Goal: Task Accomplishment & Management: Use online tool/utility

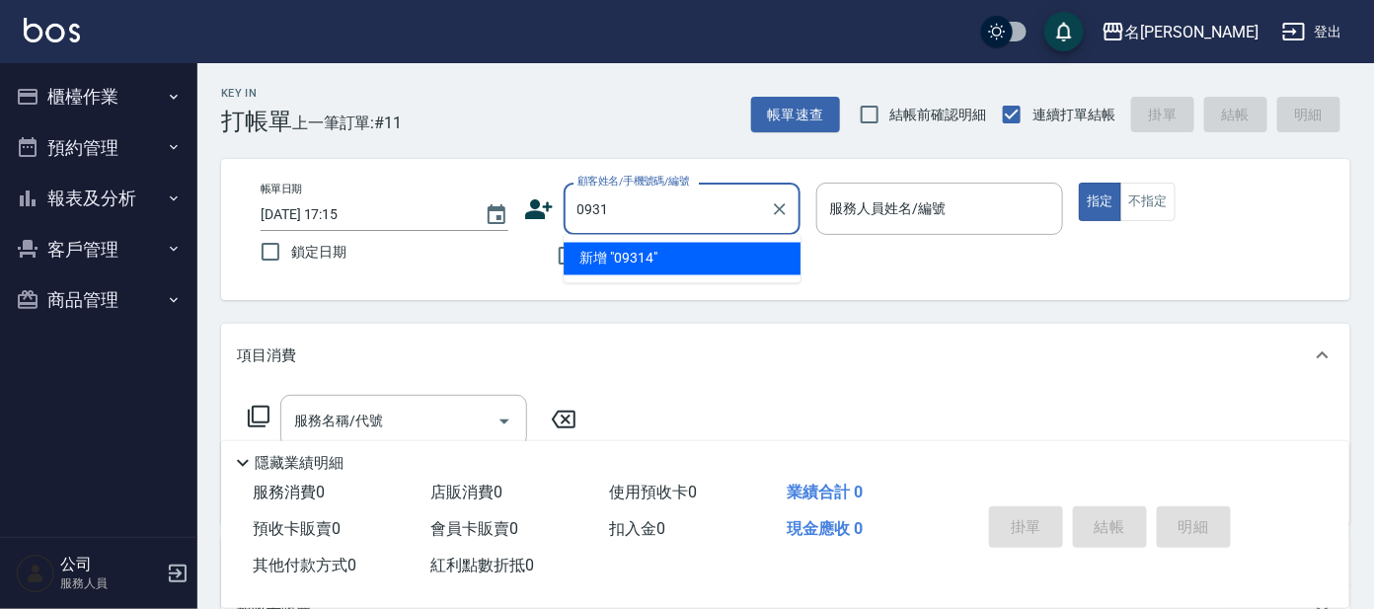
type input "0931"
type input "\"
type input "0931"
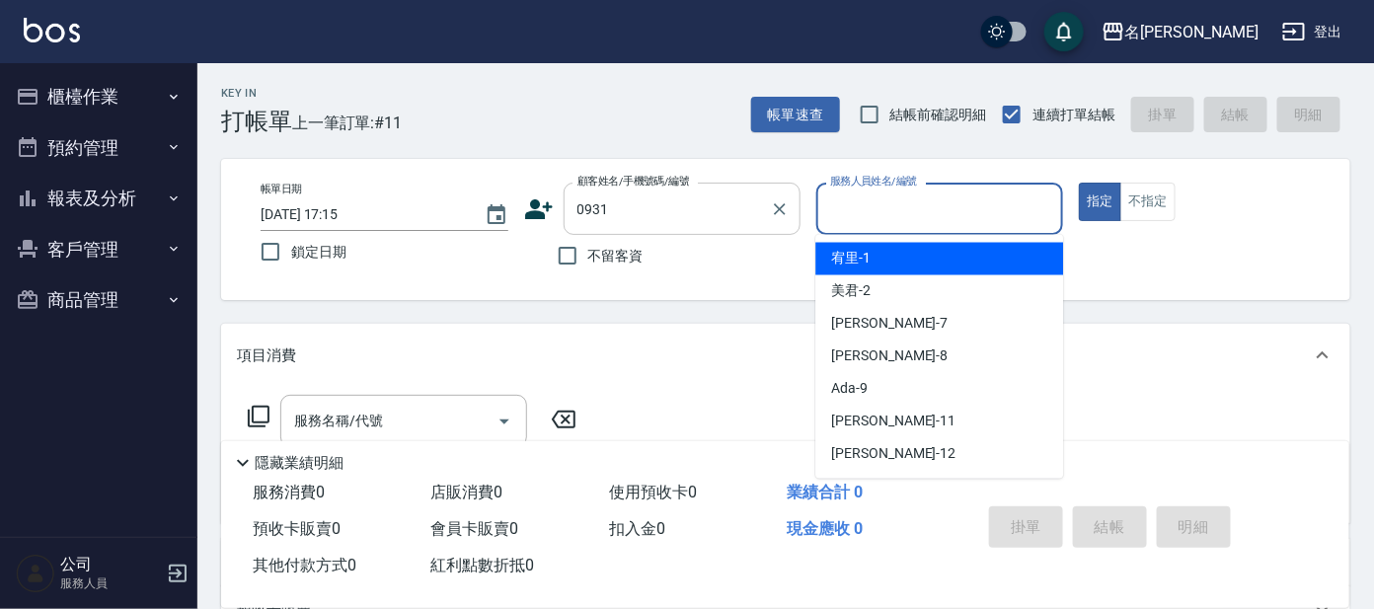
click at [686, 211] on input "0931" at bounding box center [668, 209] width 190 height 35
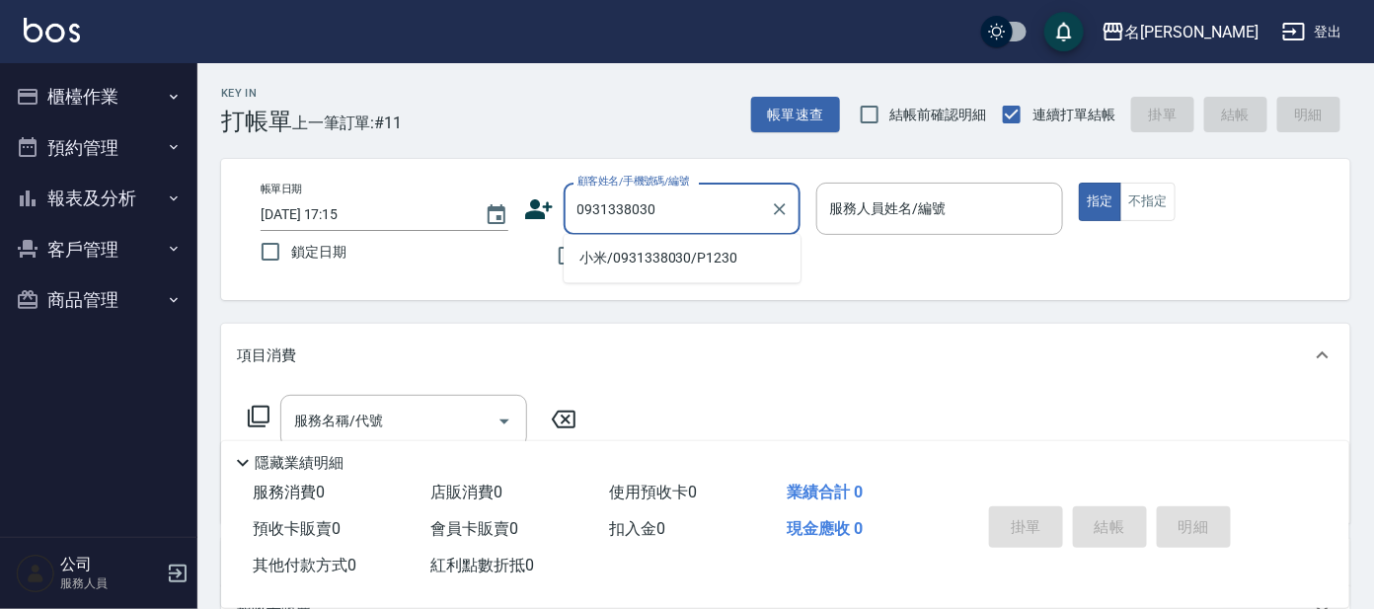
click at [731, 257] on li "小米/0931338030/P1230" at bounding box center [682, 259] width 237 height 33
type input "小米/0931338030/P1230"
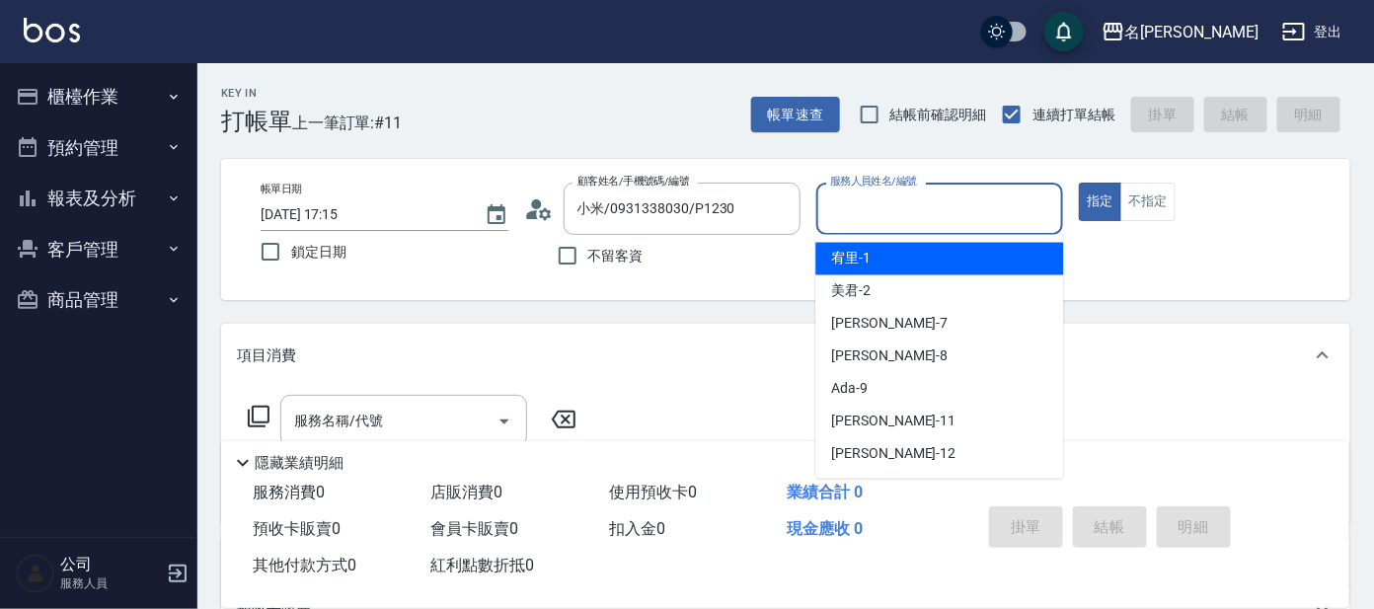
click at [874, 214] on input "服務人員姓名/編號" at bounding box center [940, 209] width 230 height 35
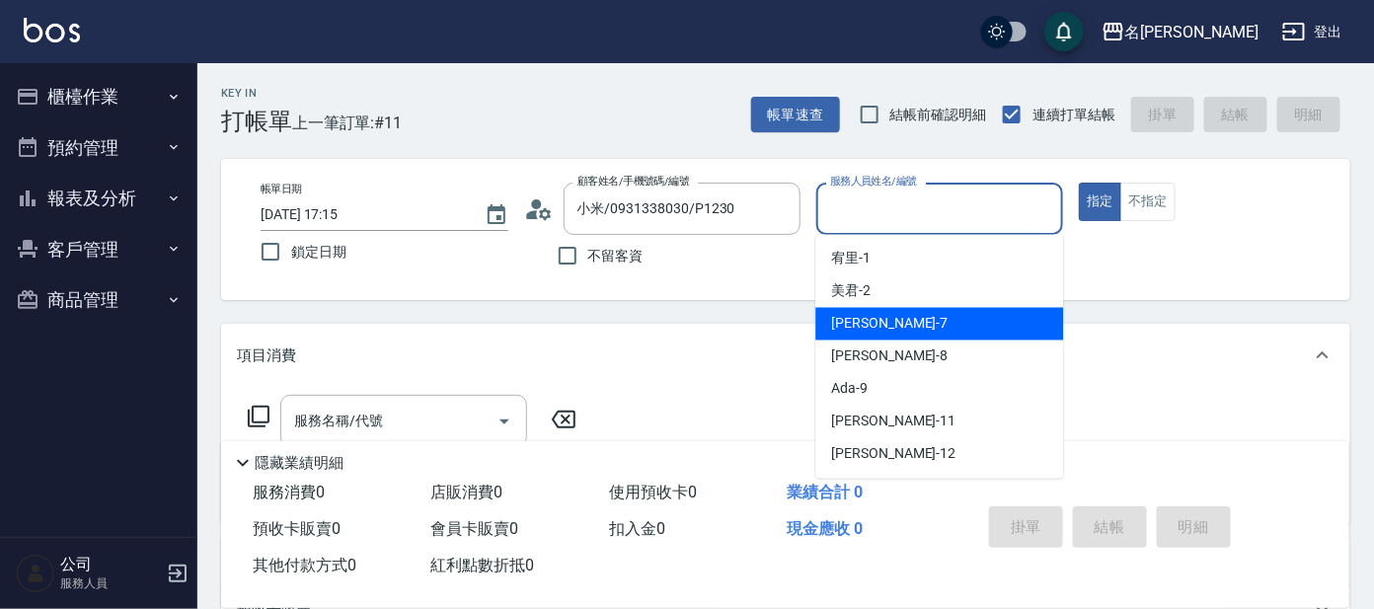
click at [953, 328] on div "[PERSON_NAME] -7" at bounding box center [940, 324] width 248 height 33
type input "[PERSON_NAME]-7"
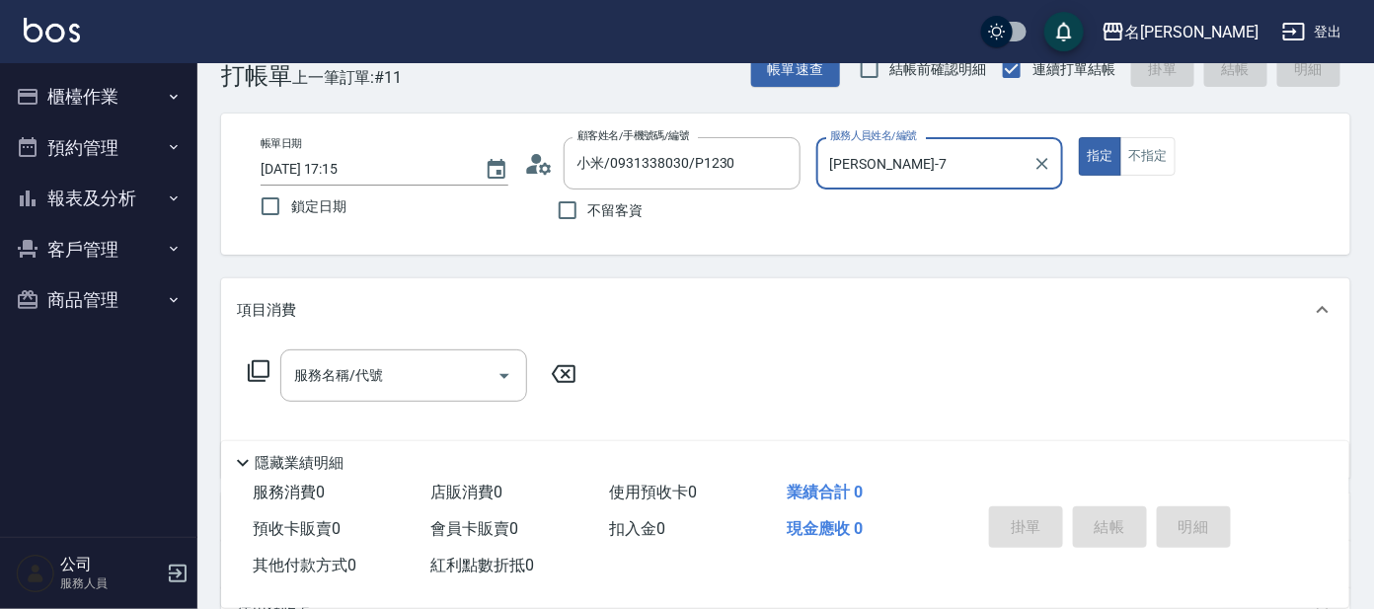
scroll to position [122, 0]
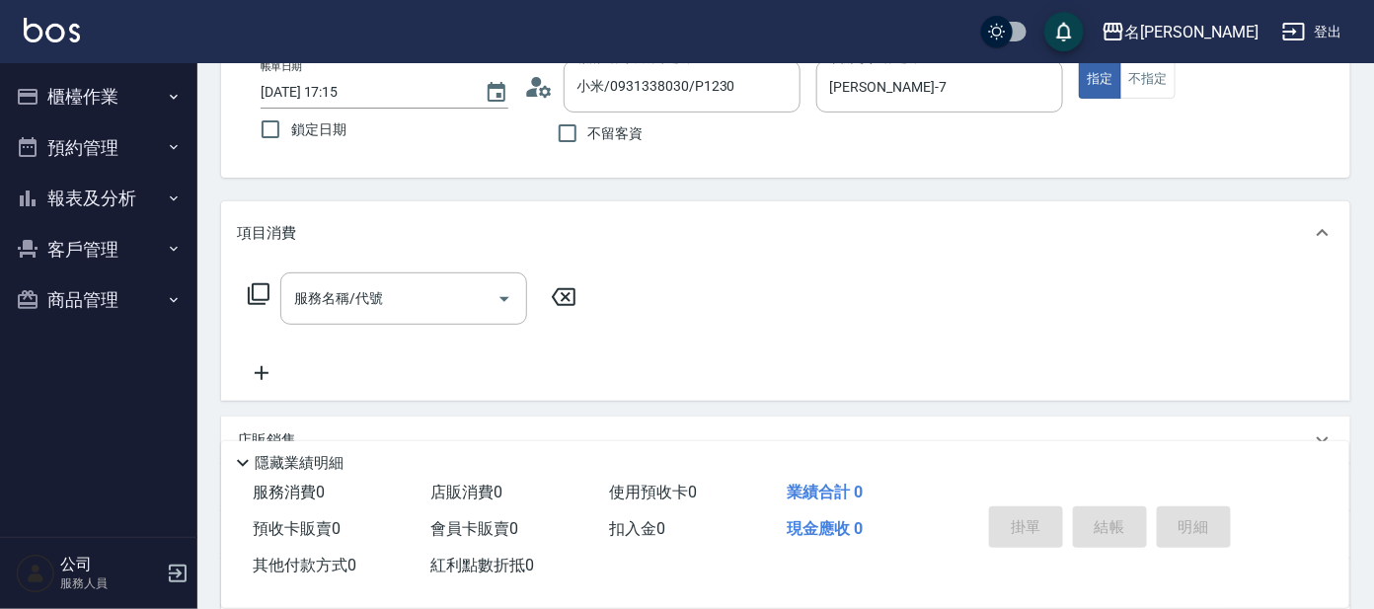
click at [258, 278] on div "服務名稱/代號 服務名稱/代號" at bounding box center [413, 299] width 352 height 52
click at [258, 289] on icon at bounding box center [259, 294] width 24 height 24
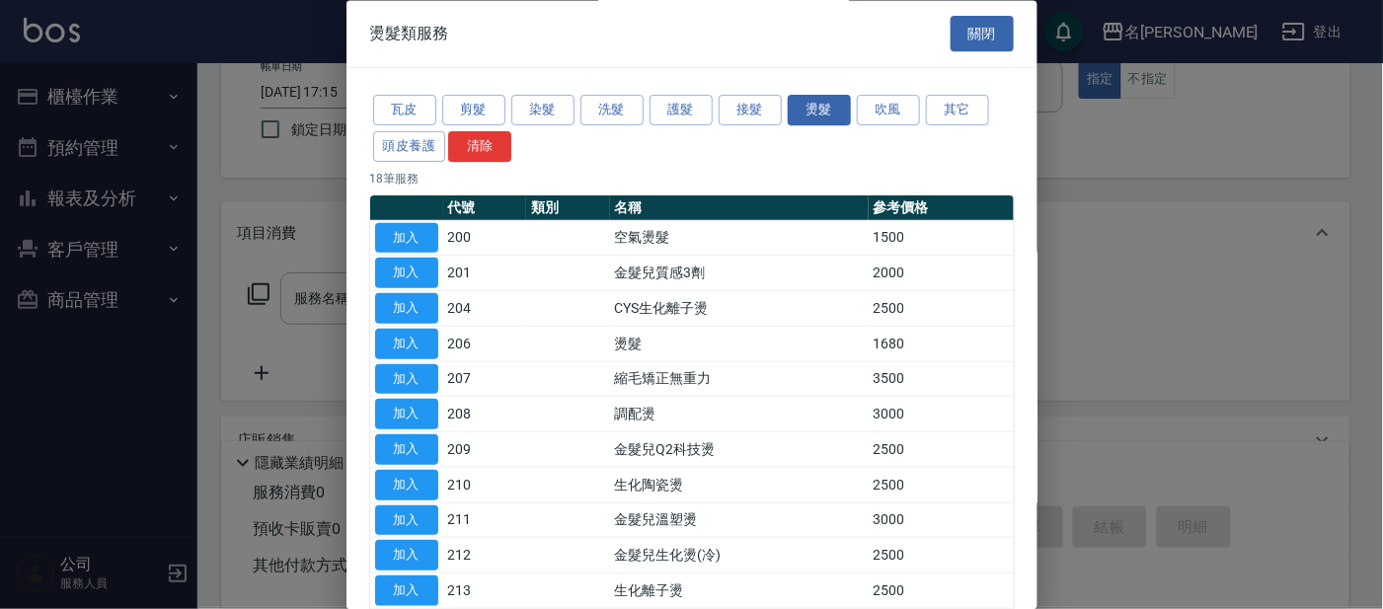
click at [603, 93] on div "瓦皮 剪髮 染髮 洗髮 護髮 接髮 燙髮 吹風 其它 頭皮養護 清除" at bounding box center [692, 129] width 644 height 73
click at [605, 96] on button "洗髮" at bounding box center [612, 111] width 63 height 31
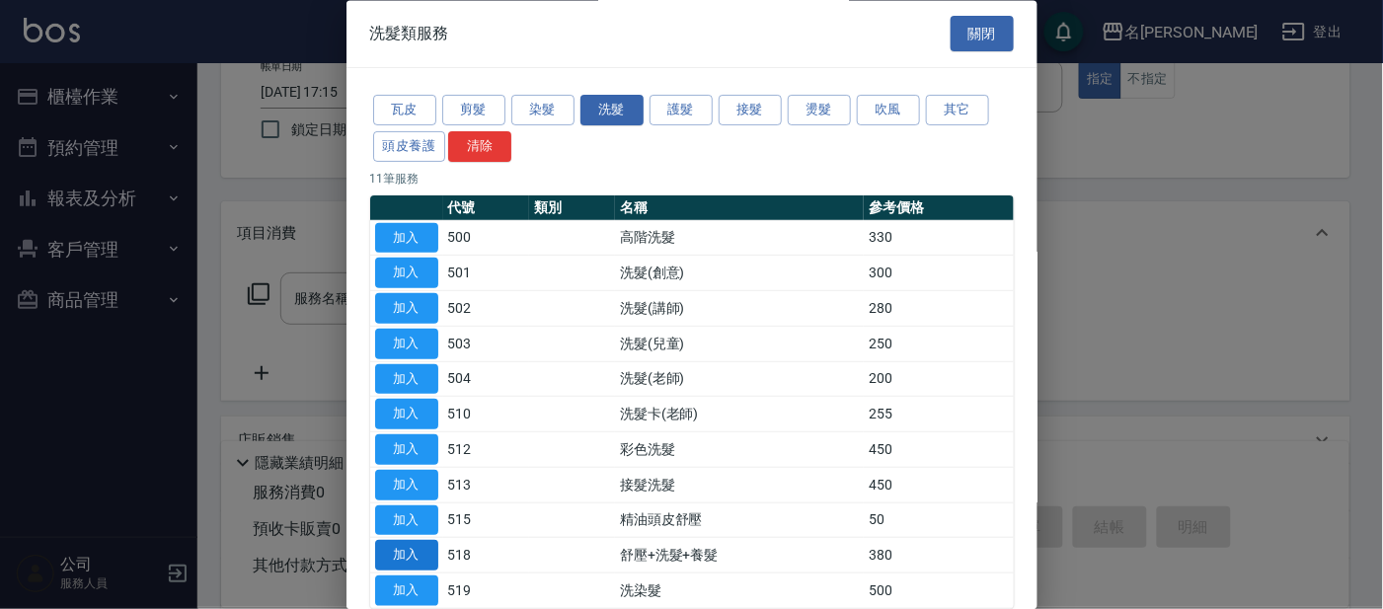
click at [405, 547] on button "加入" at bounding box center [406, 556] width 63 height 31
type input "舒壓+洗髮+養髮(518)"
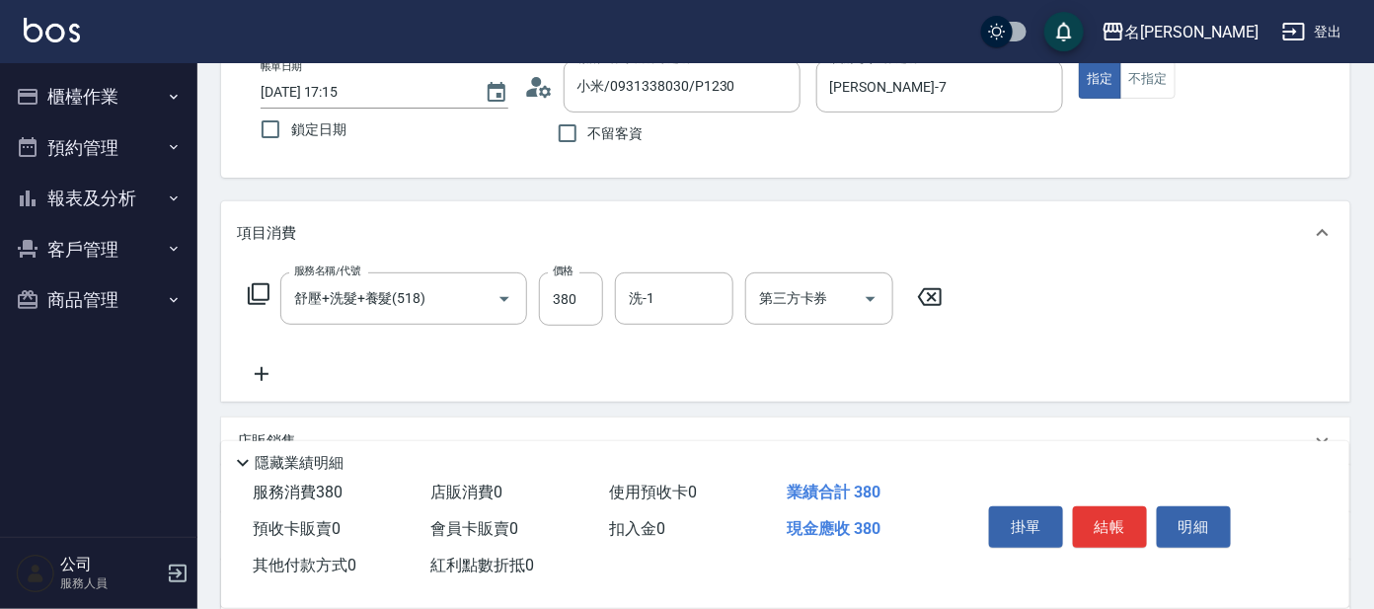
click at [606, 298] on div "服務名稱/代號 舒壓+洗髮+養髮(518) 服務名稱/代號 價格 380 價格 洗-1 洗-1 第三方卡券 第三方卡券" at bounding box center [596, 299] width 718 height 53
click at [662, 317] on div "洗-1" at bounding box center [674, 299] width 118 height 52
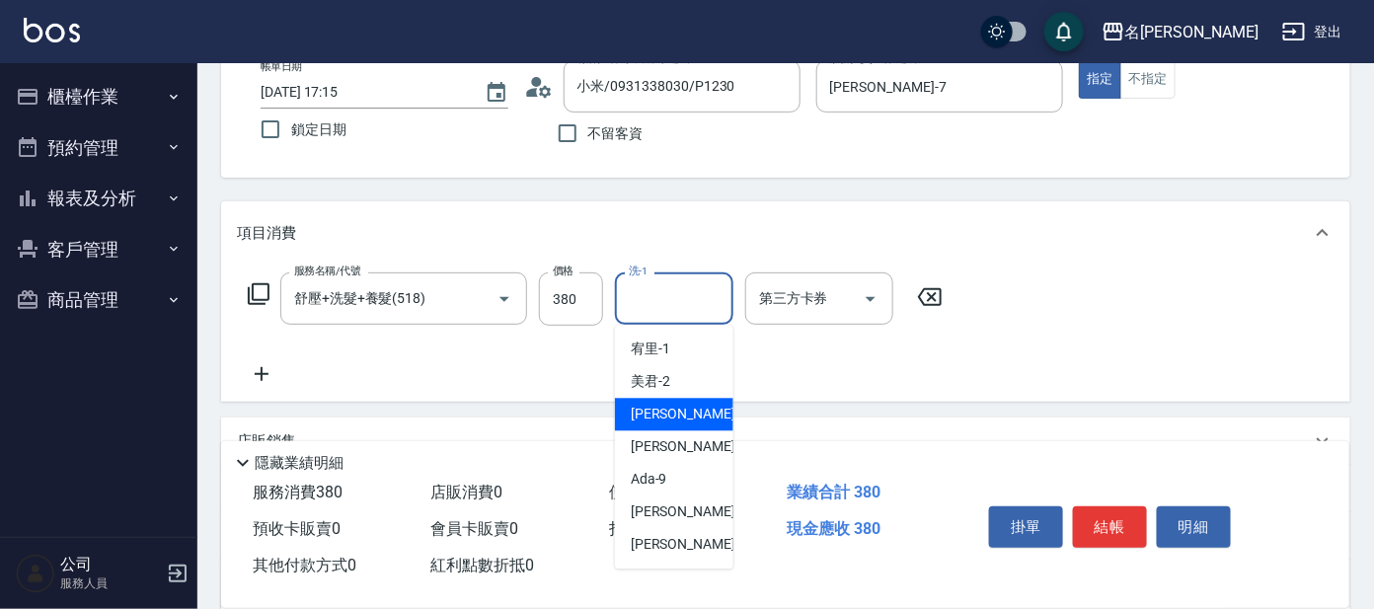
click at [677, 405] on div "[PERSON_NAME] -7" at bounding box center [674, 415] width 118 height 33
type input "[PERSON_NAME]-7"
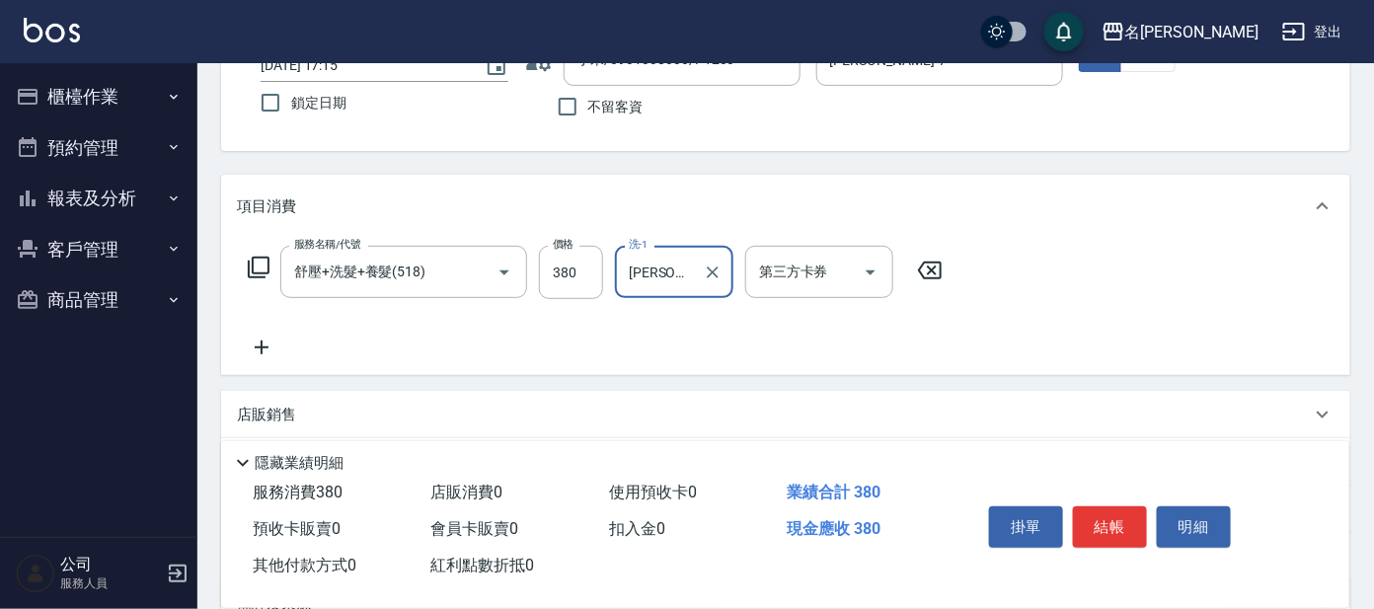
scroll to position [0, 0]
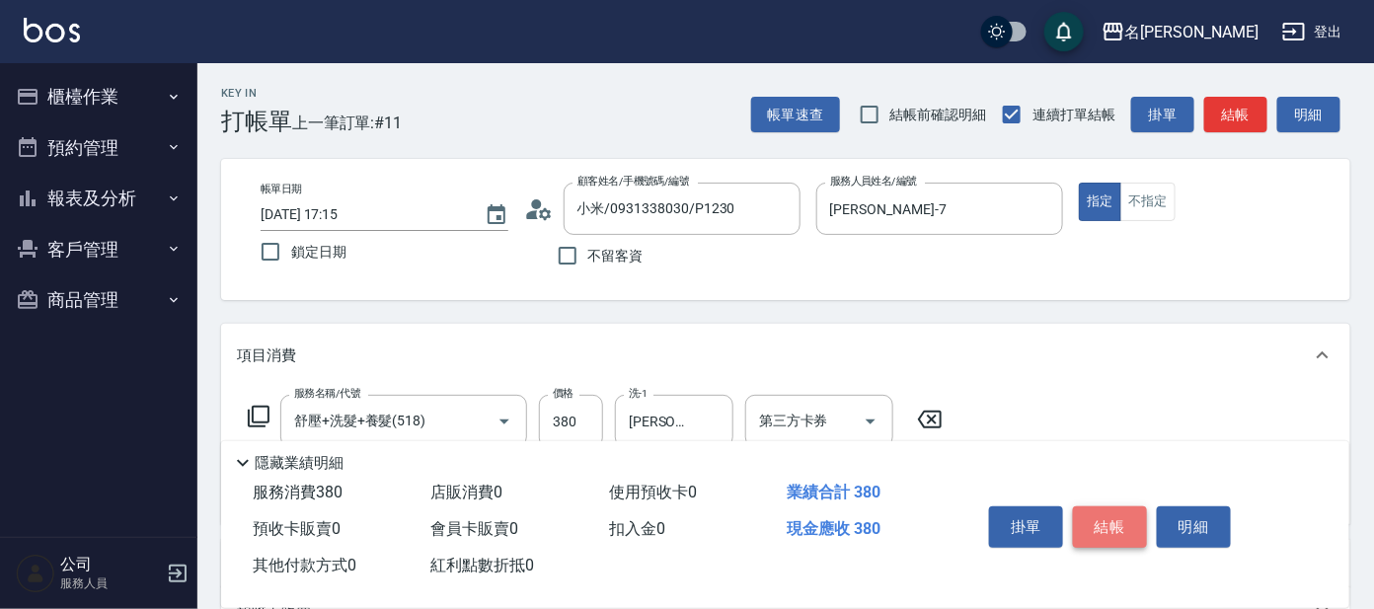
click at [1114, 533] on button "結帳" at bounding box center [1110, 527] width 74 height 41
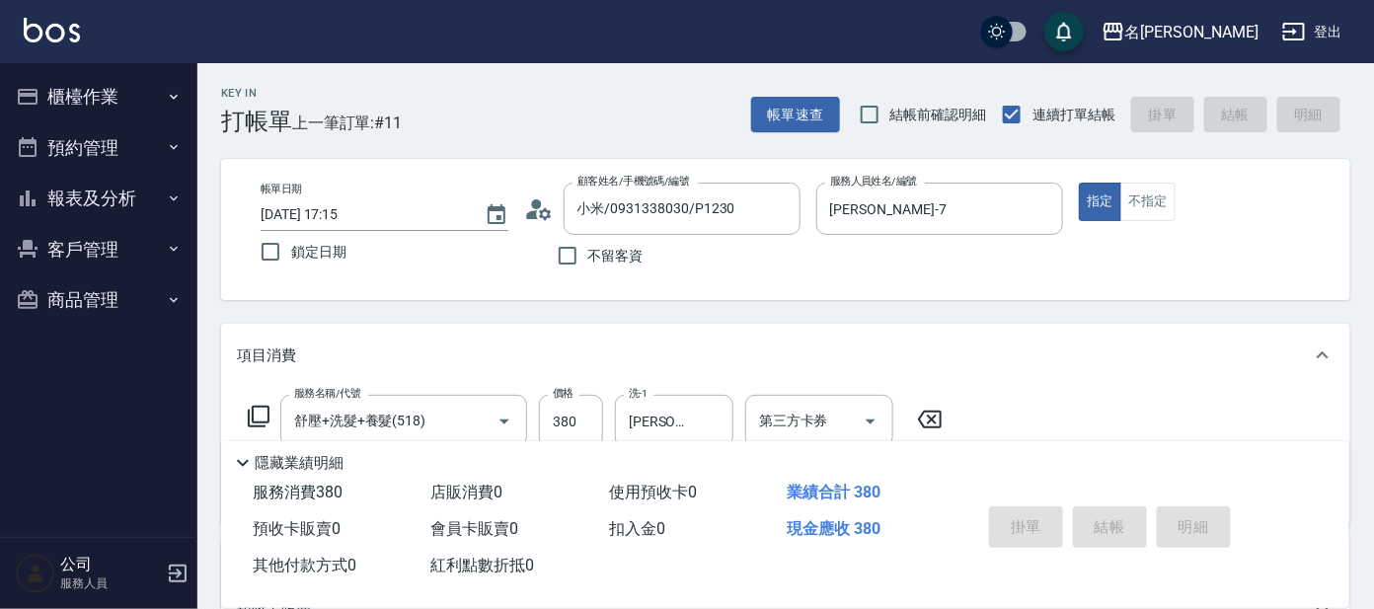
type input "[DATE] 17:47"
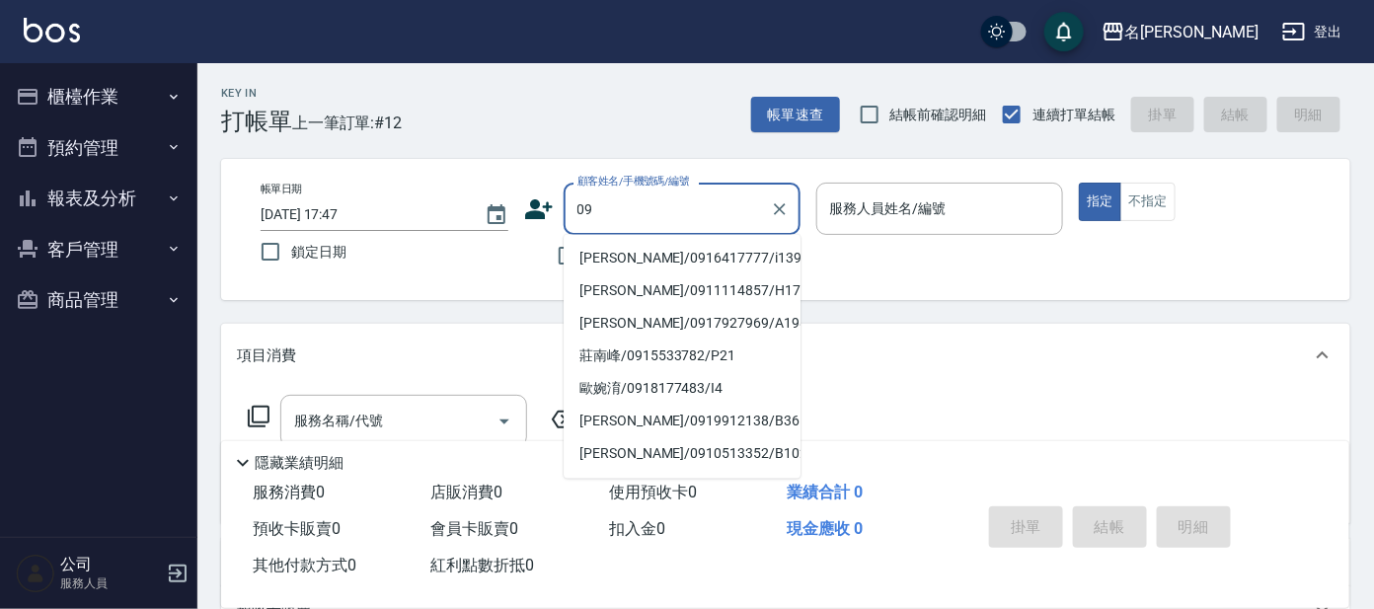
type input "[PERSON_NAME]/0916417777/i139"
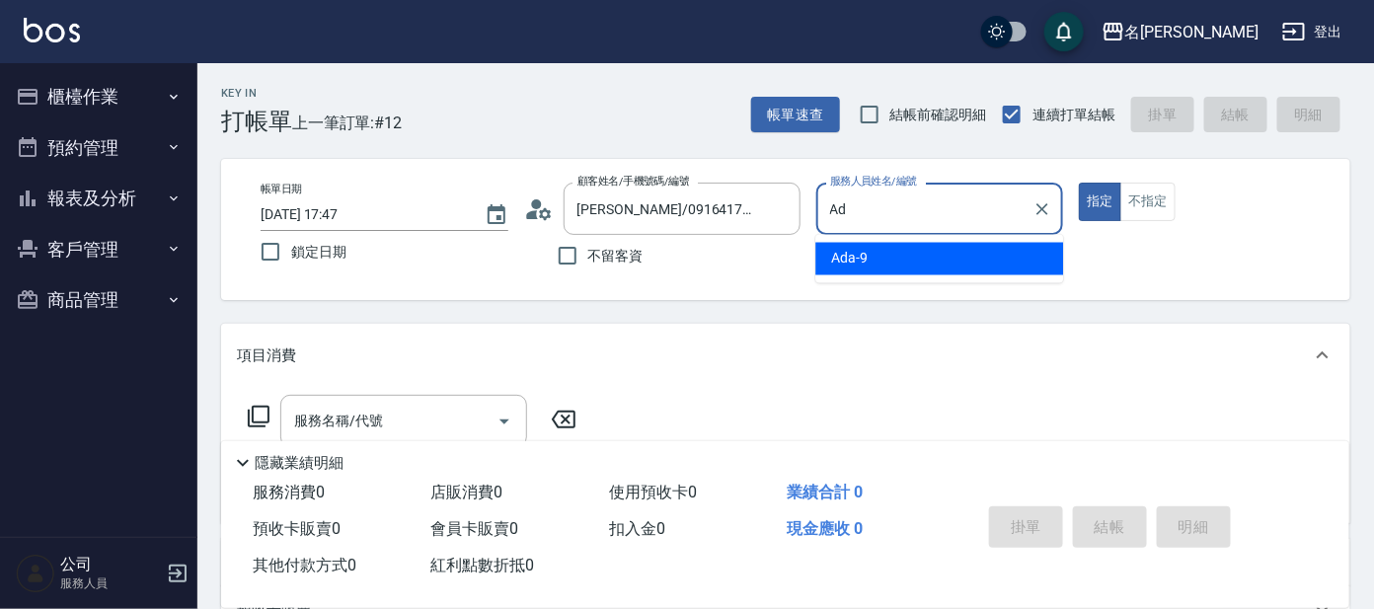
type input "A"
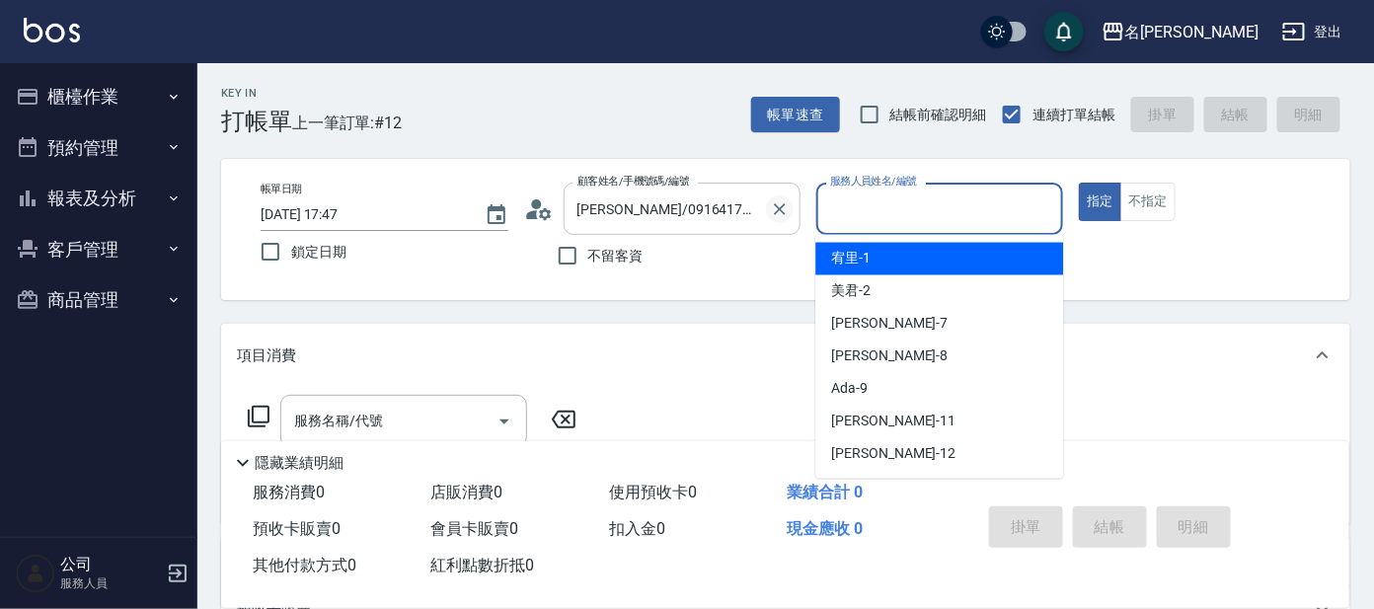
click at [773, 216] on icon "Clear" at bounding box center [780, 209] width 20 height 20
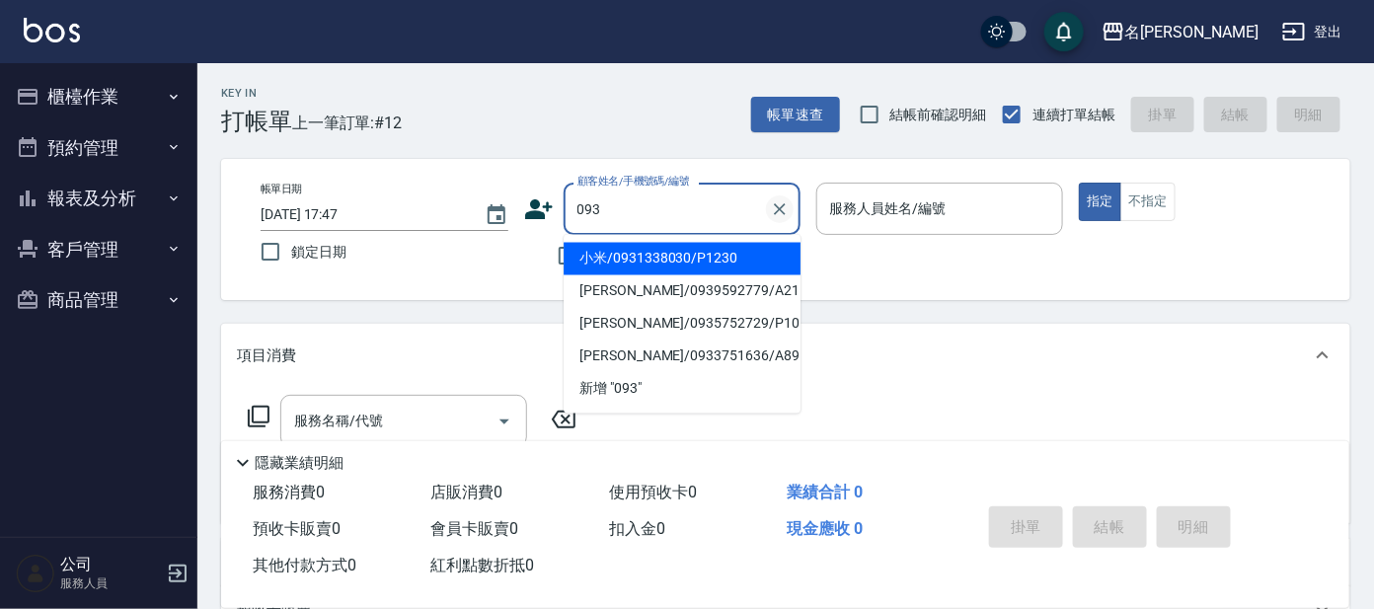
type input "0931"
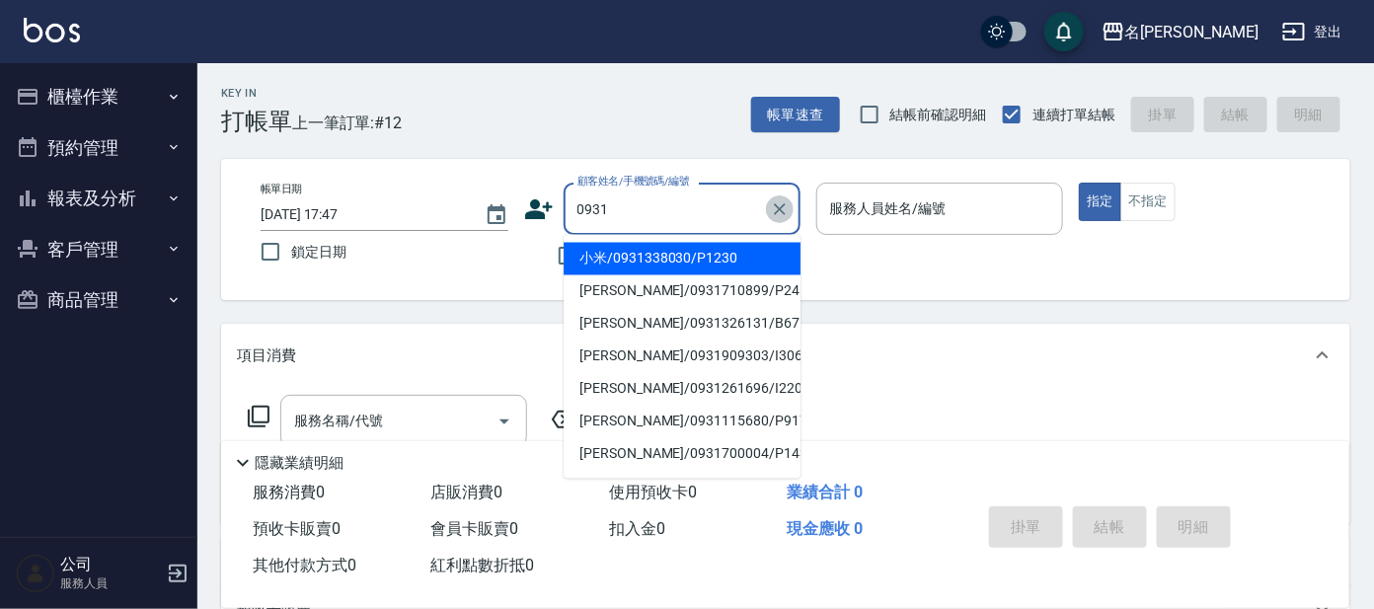
click at [778, 200] on icon "Clear" at bounding box center [780, 209] width 20 height 20
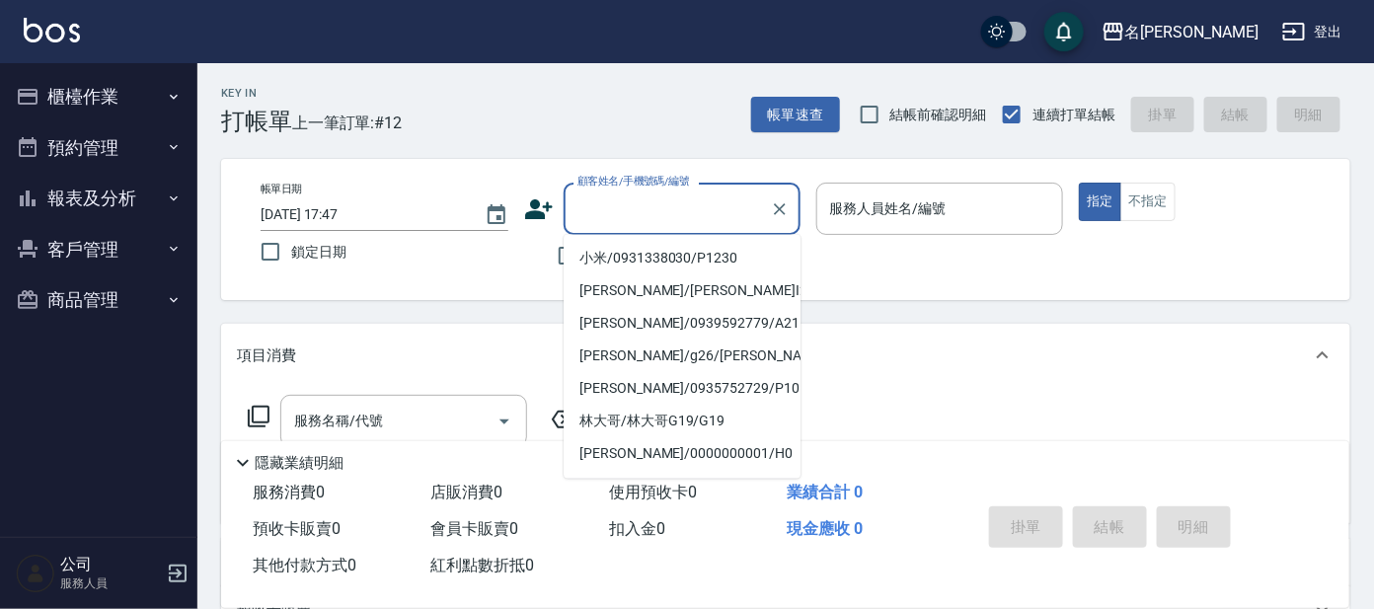
click at [1004, 379] on div "項目消費" at bounding box center [786, 355] width 1130 height 63
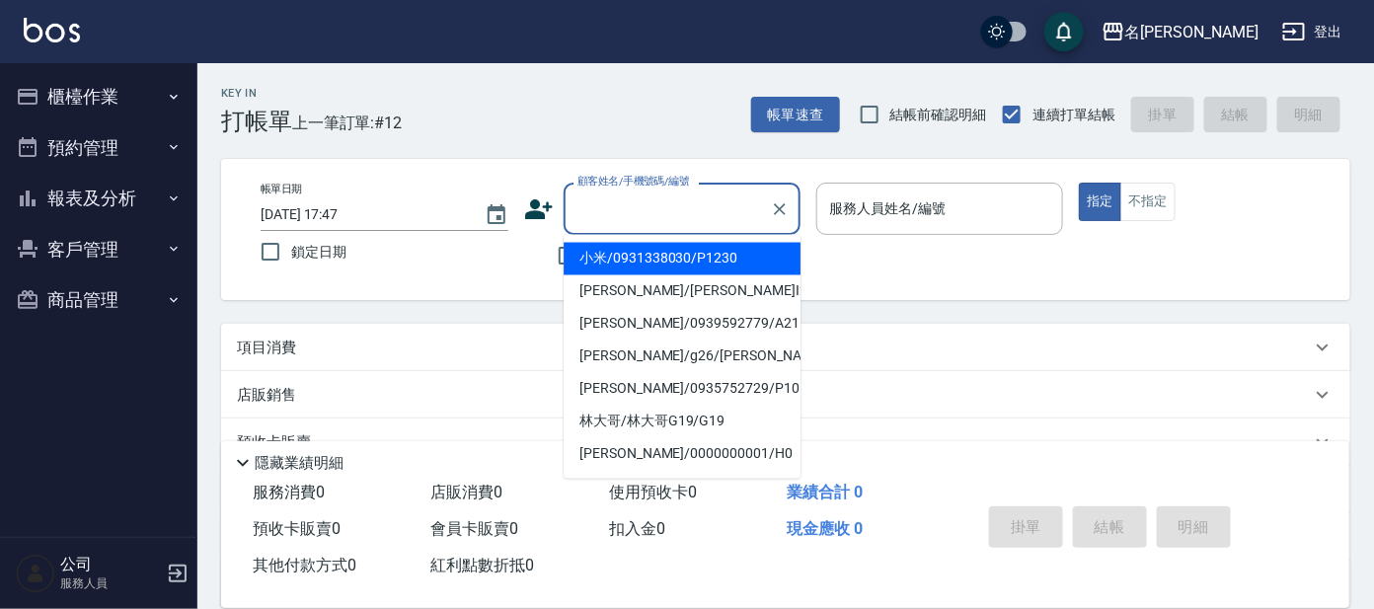
click at [685, 220] on input "顧客姓名/手機號碼/編號" at bounding box center [668, 209] width 190 height 35
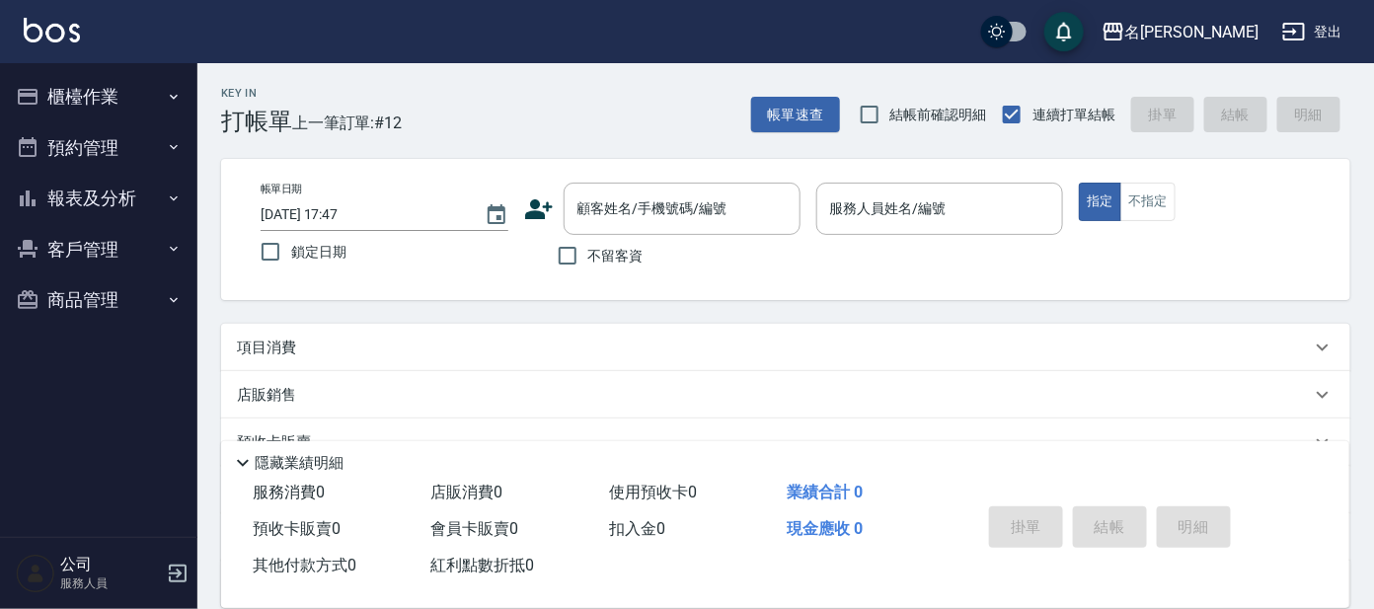
click at [1006, 349] on div "項目消費" at bounding box center [774, 348] width 1074 height 21
